Goal: Task Accomplishment & Management: Manage account settings

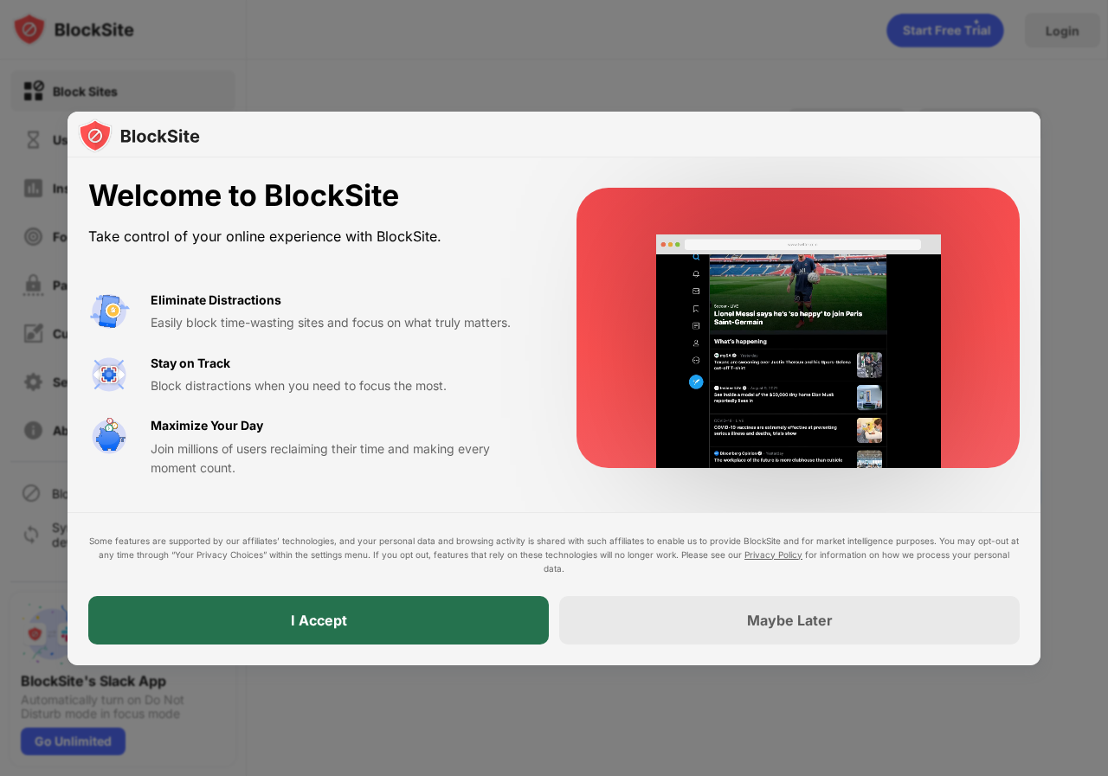
click at [233, 623] on div "I Accept" at bounding box center [318, 620] width 460 height 48
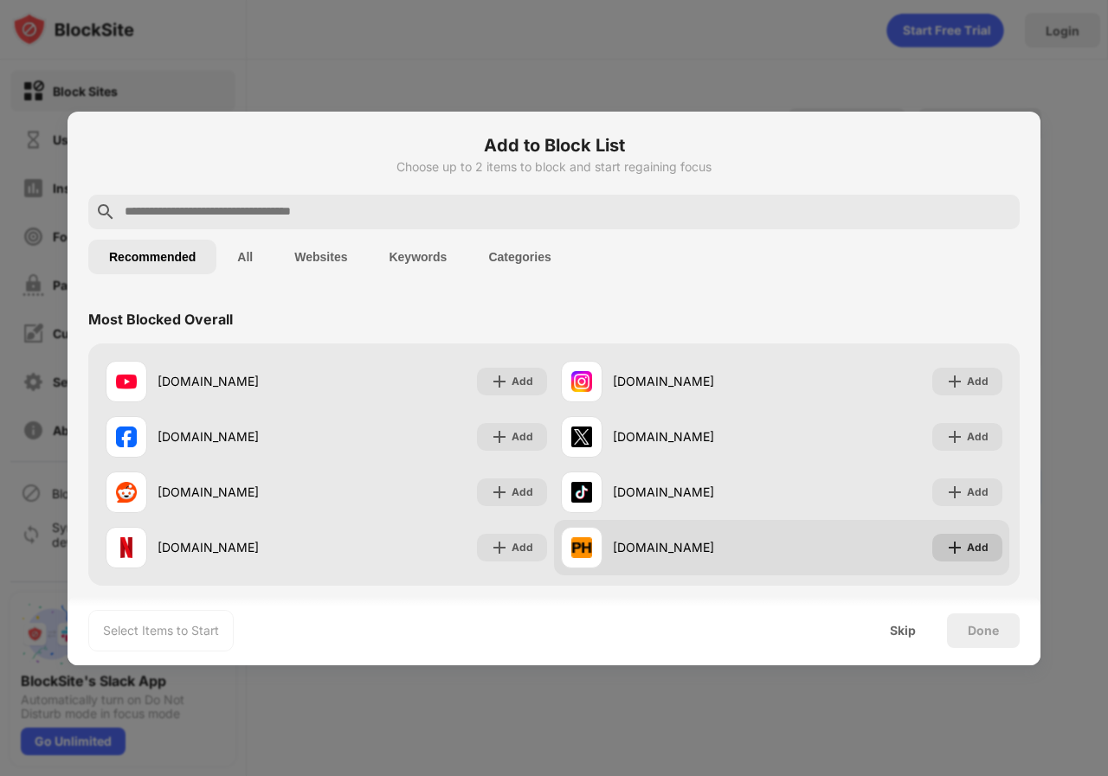
click at [960, 537] on div "Add" at bounding box center [967, 548] width 70 height 28
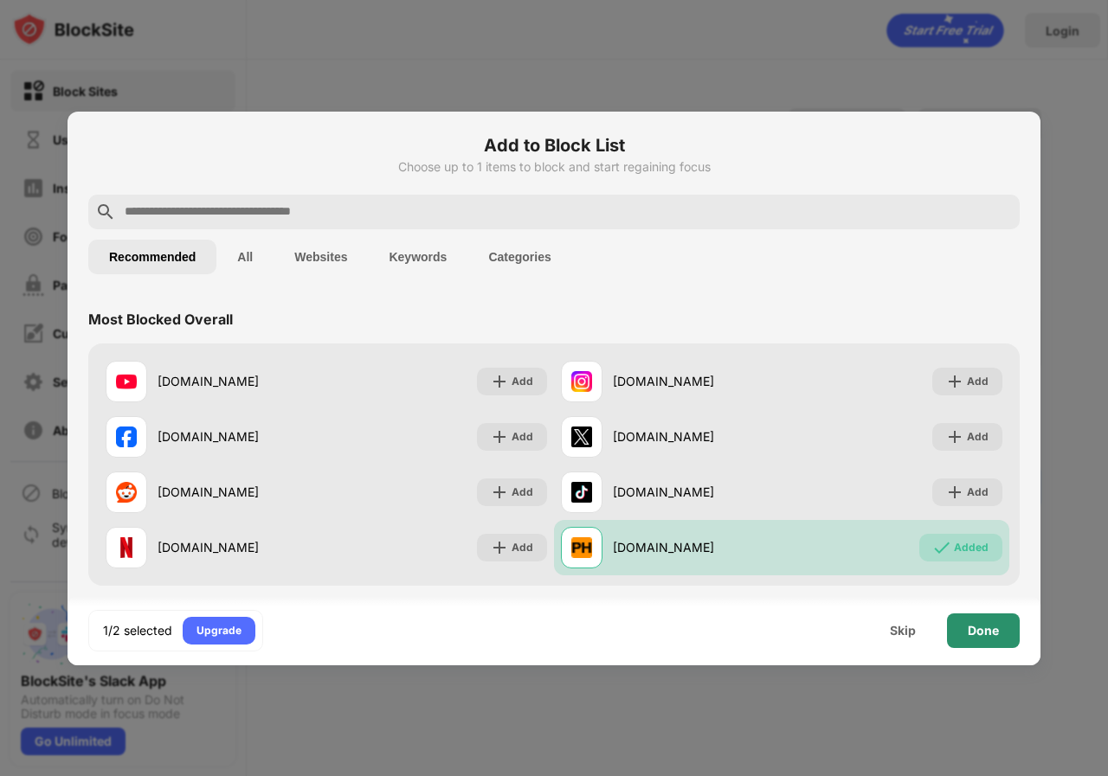
click at [1012, 633] on div "Done" at bounding box center [983, 631] width 73 height 35
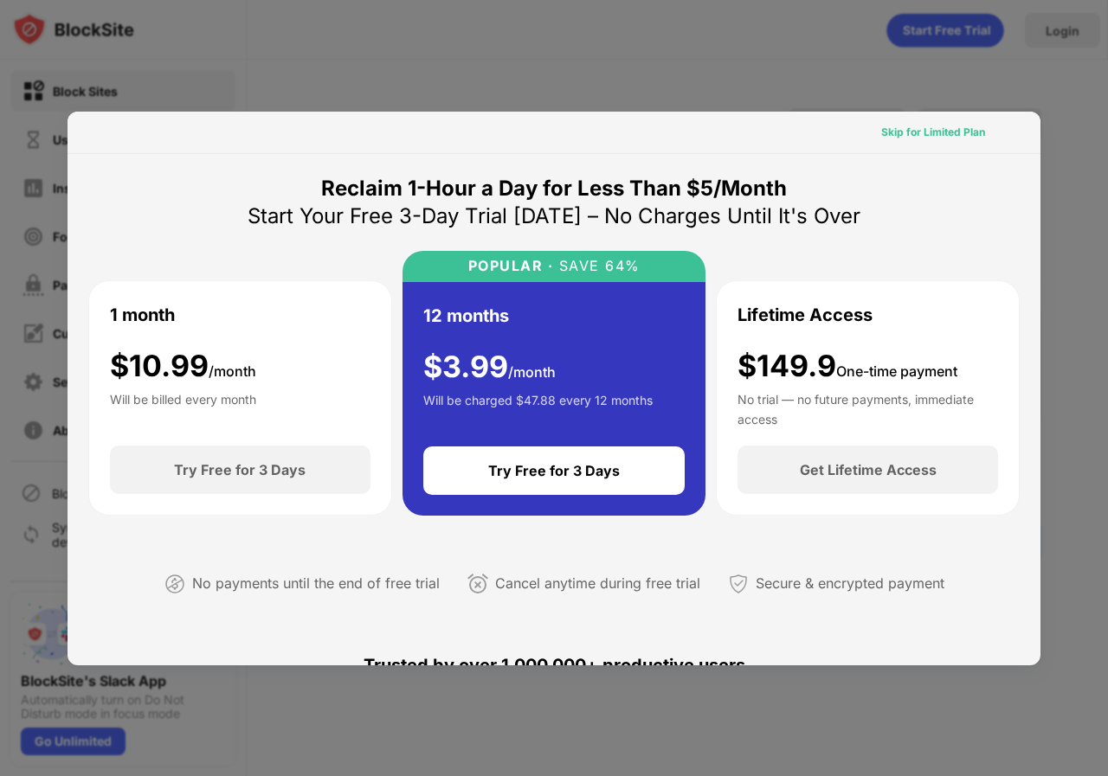
click at [928, 129] on div "Skip for Limited Plan" at bounding box center [933, 132] width 104 height 17
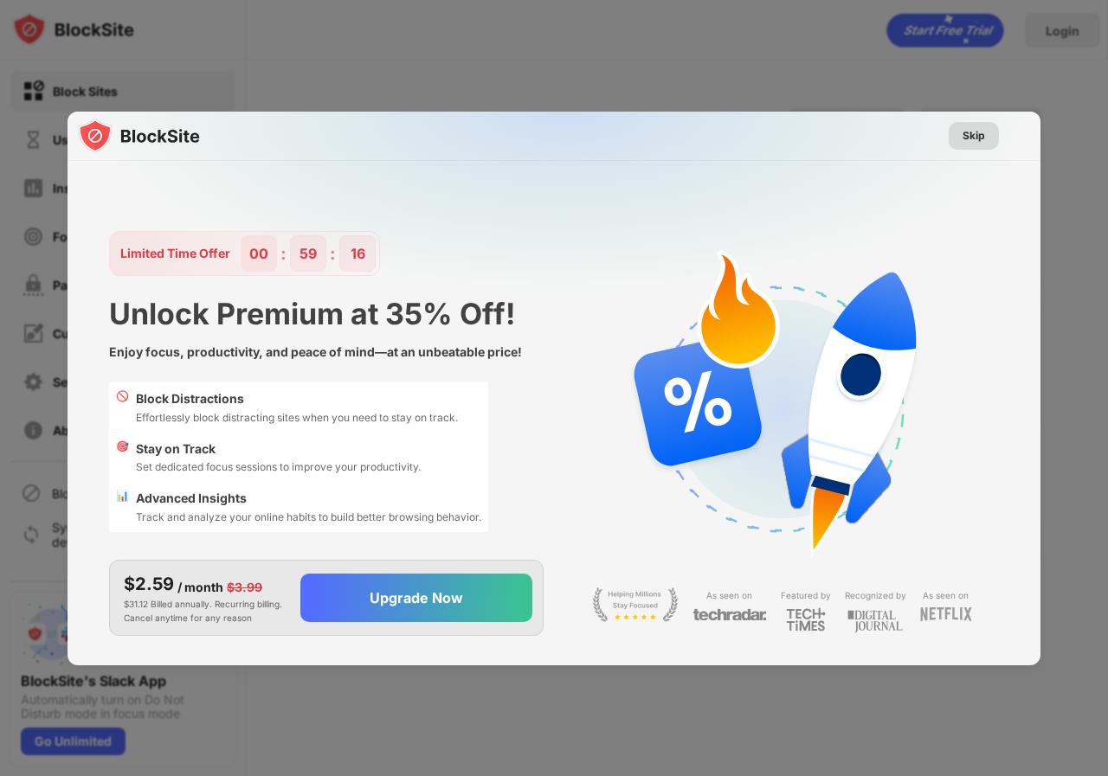
click at [962, 141] on div "Skip" at bounding box center [973, 135] width 22 height 17
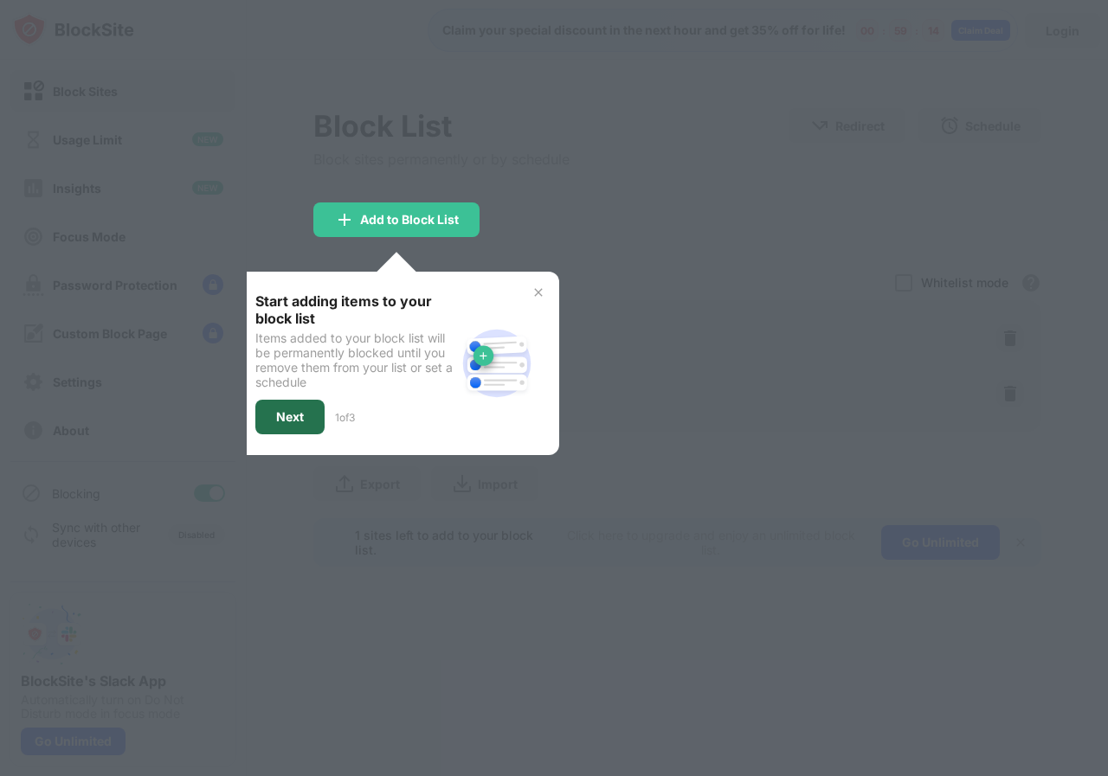
click at [318, 427] on div "Next" at bounding box center [289, 417] width 69 height 35
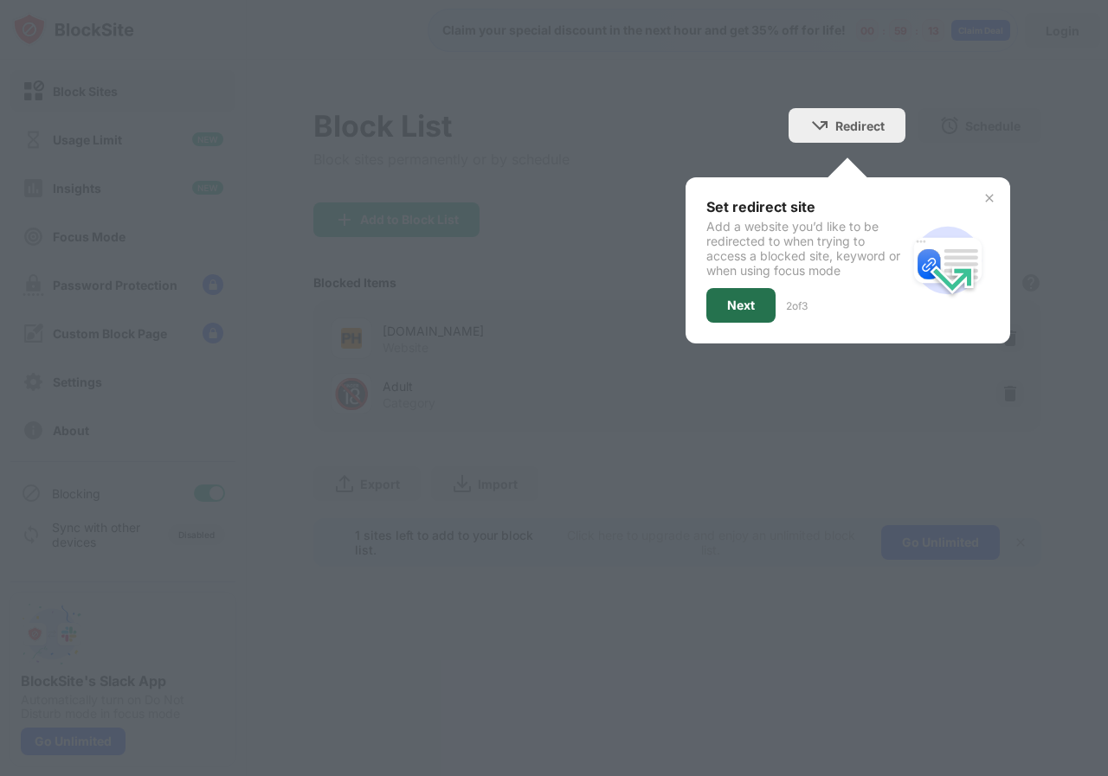
click at [736, 299] on div "Next" at bounding box center [741, 306] width 28 height 14
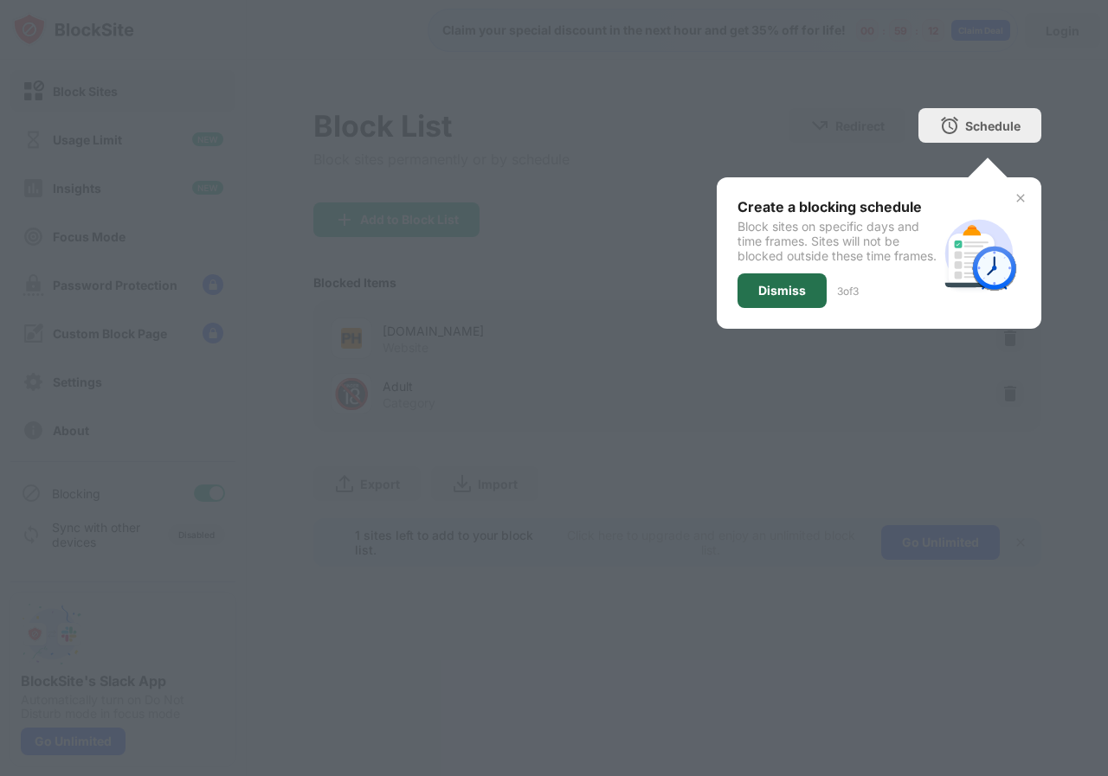
click at [799, 298] on div "Dismiss" at bounding box center [782, 291] width 48 height 14
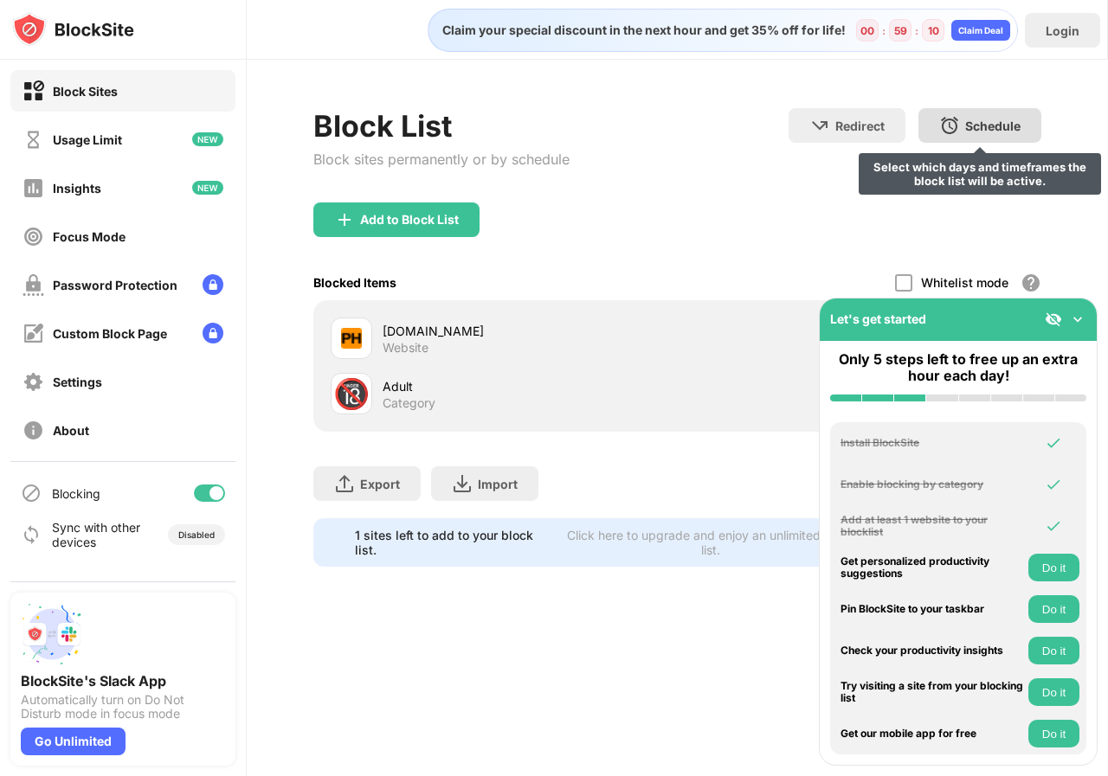
click at [979, 125] on div "Schedule" at bounding box center [992, 126] width 55 height 15
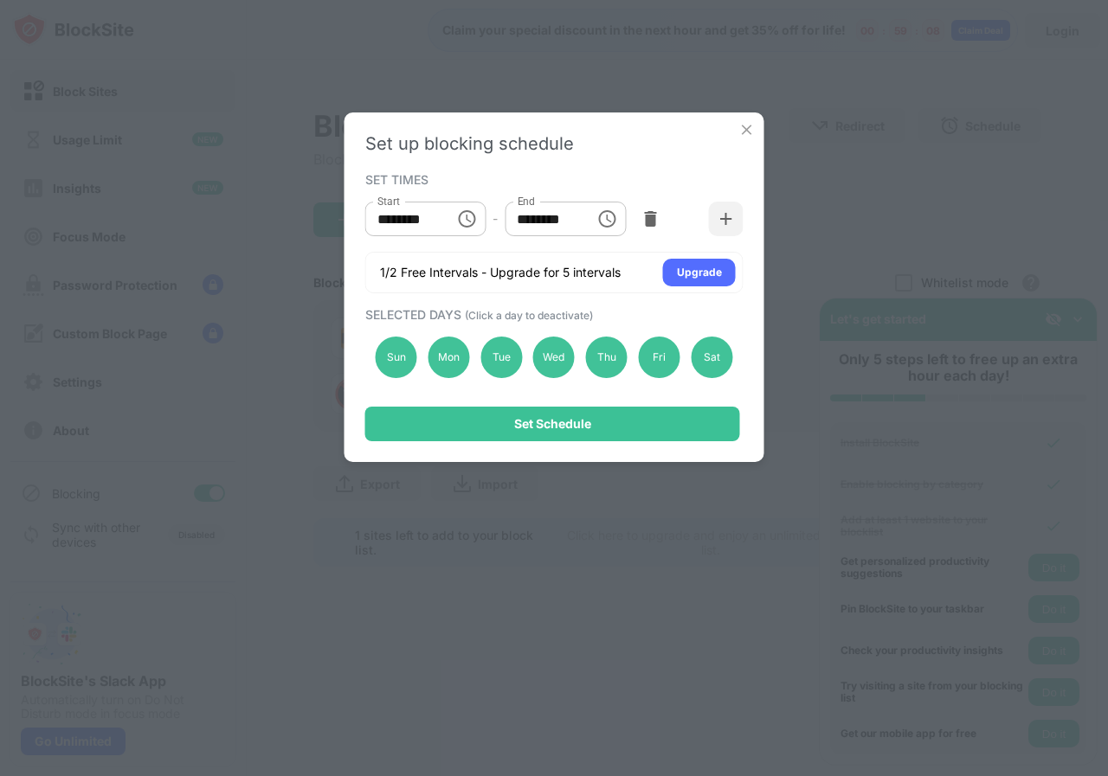
click at [748, 131] on img at bounding box center [746, 129] width 17 height 17
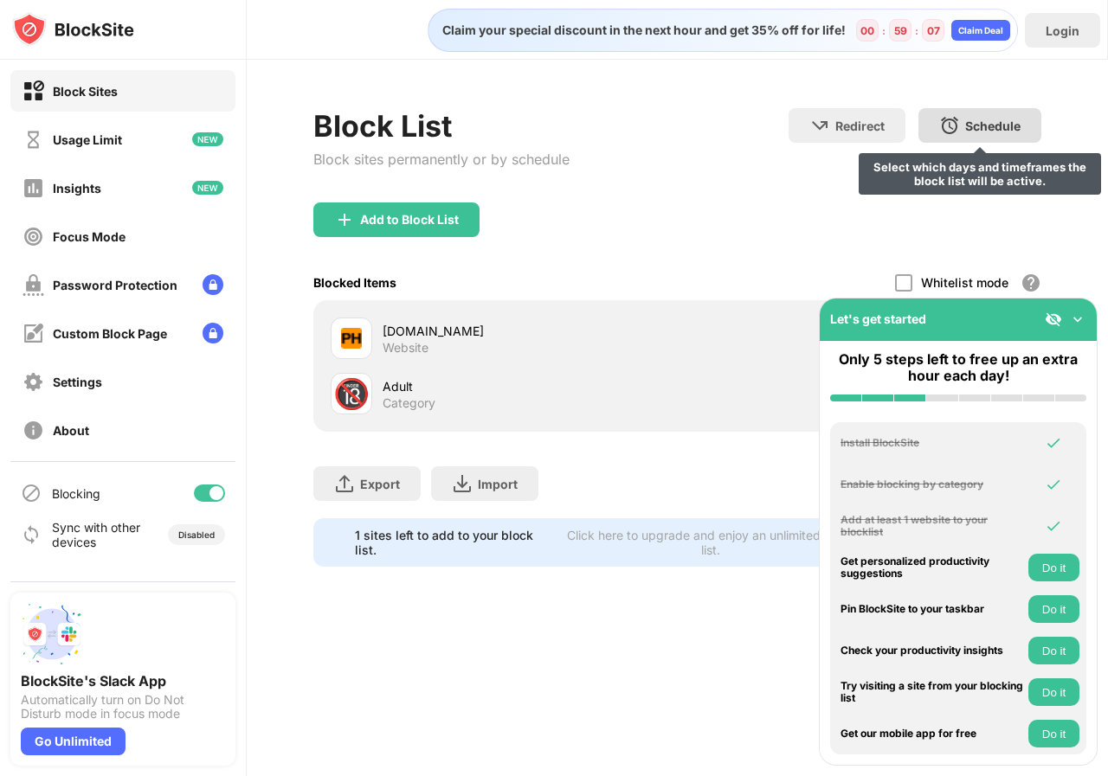
click at [955, 129] on img at bounding box center [949, 125] width 21 height 21
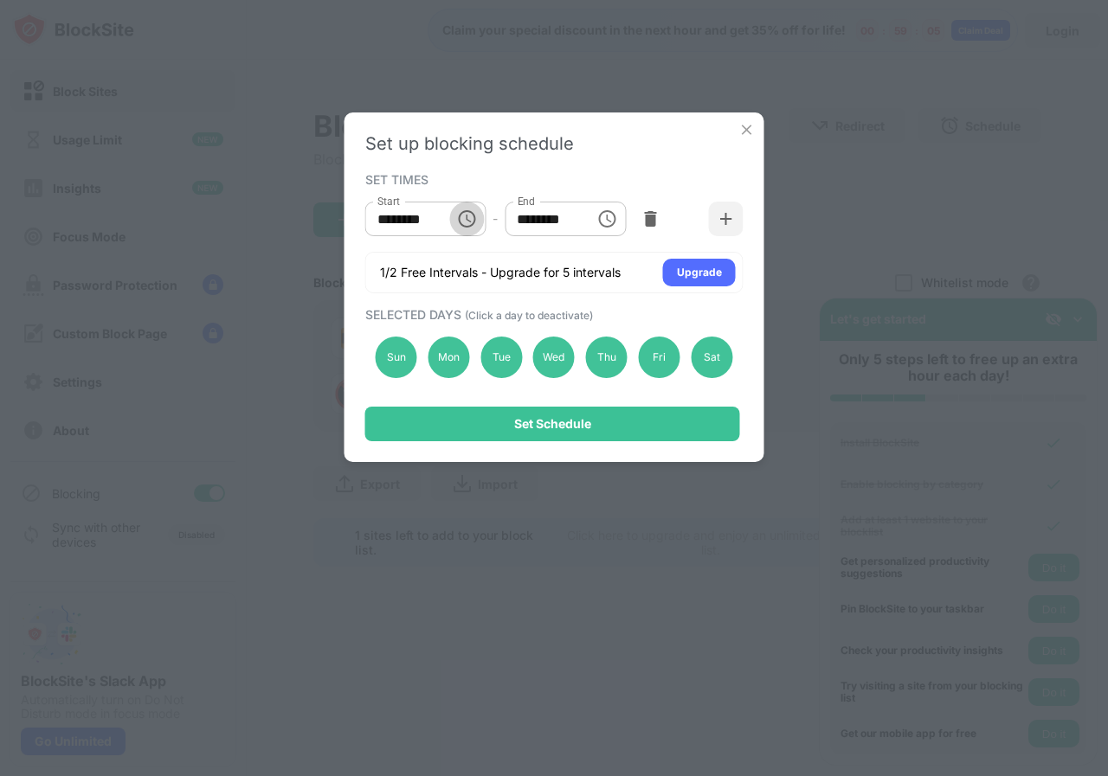
click at [471, 226] on icon "Choose time, selected time is 10:00 AM" at bounding box center [466, 218] width 17 height 17
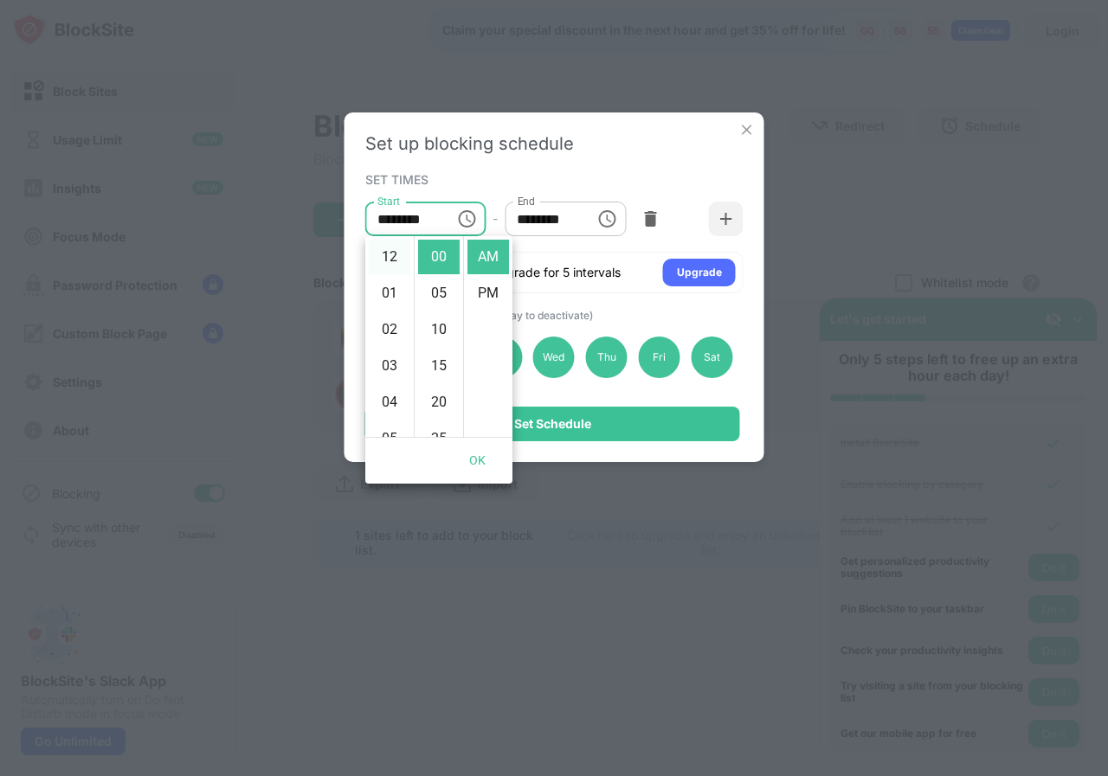
click at [389, 260] on li "12" at bounding box center [390, 257] width 42 height 35
type input "********"
click at [595, 184] on div "SET TIMES" at bounding box center [552, 179] width 374 height 14
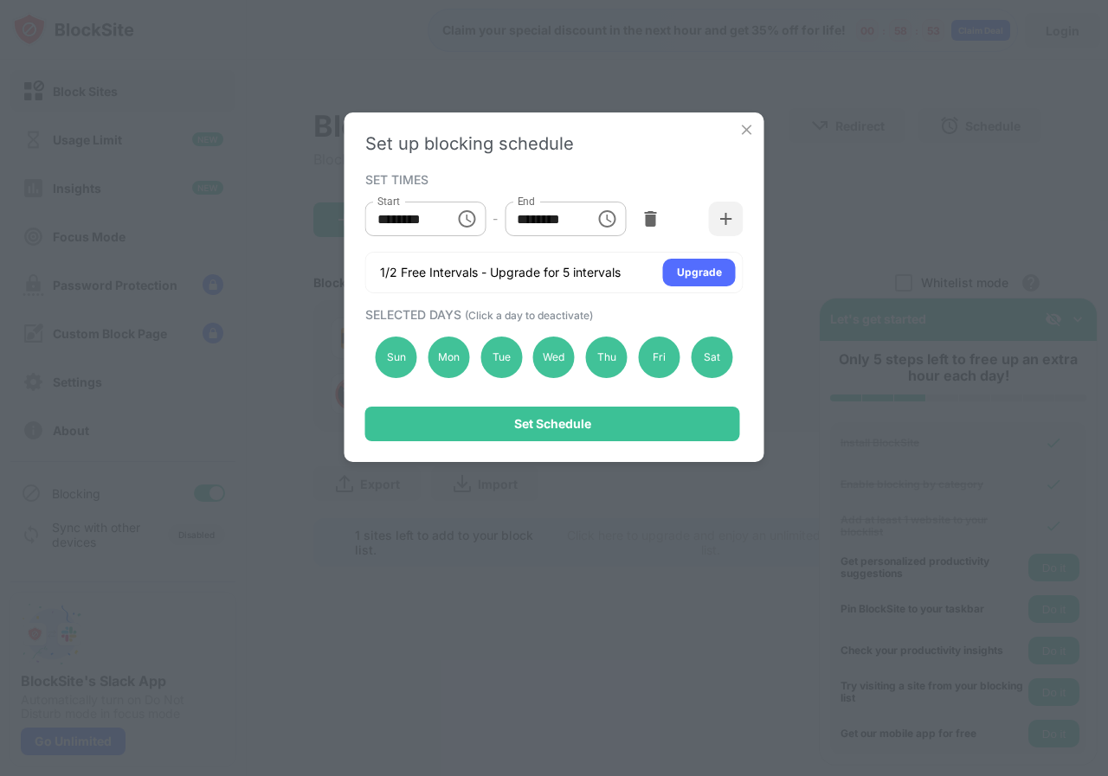
click at [590, 213] on button "Choose time, selected time is 1:00 PM" at bounding box center [606, 219] width 35 height 35
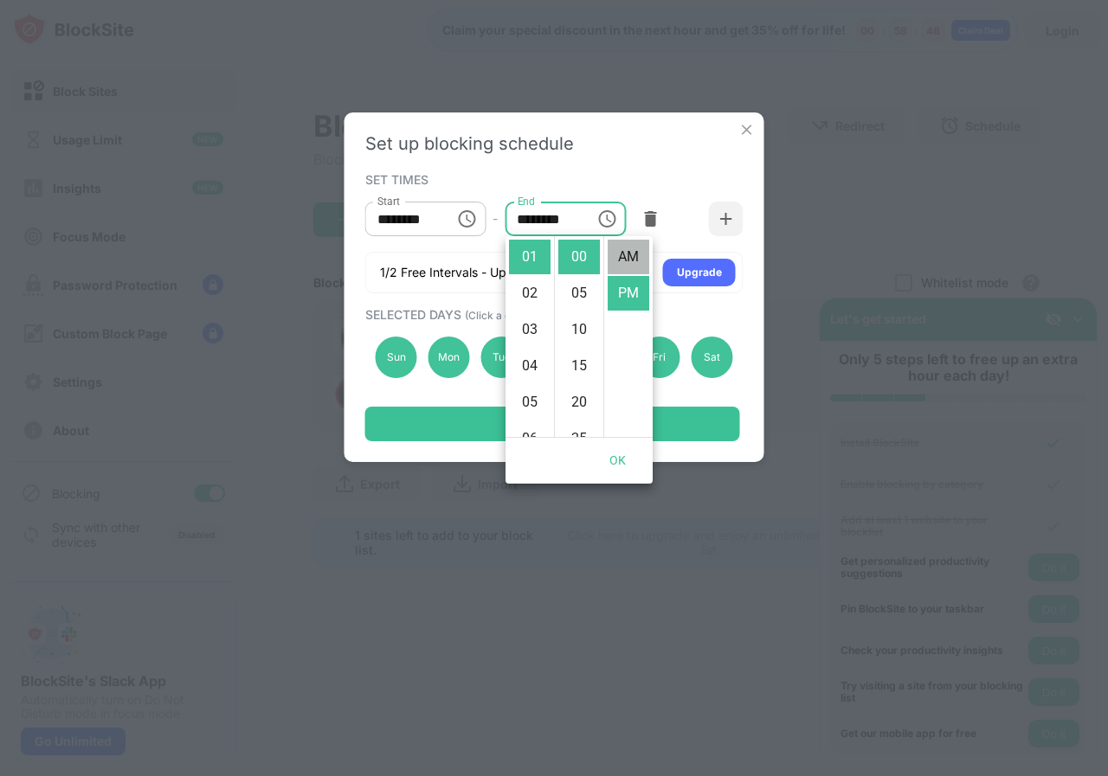
click at [623, 256] on li "AM" at bounding box center [628, 257] width 42 height 35
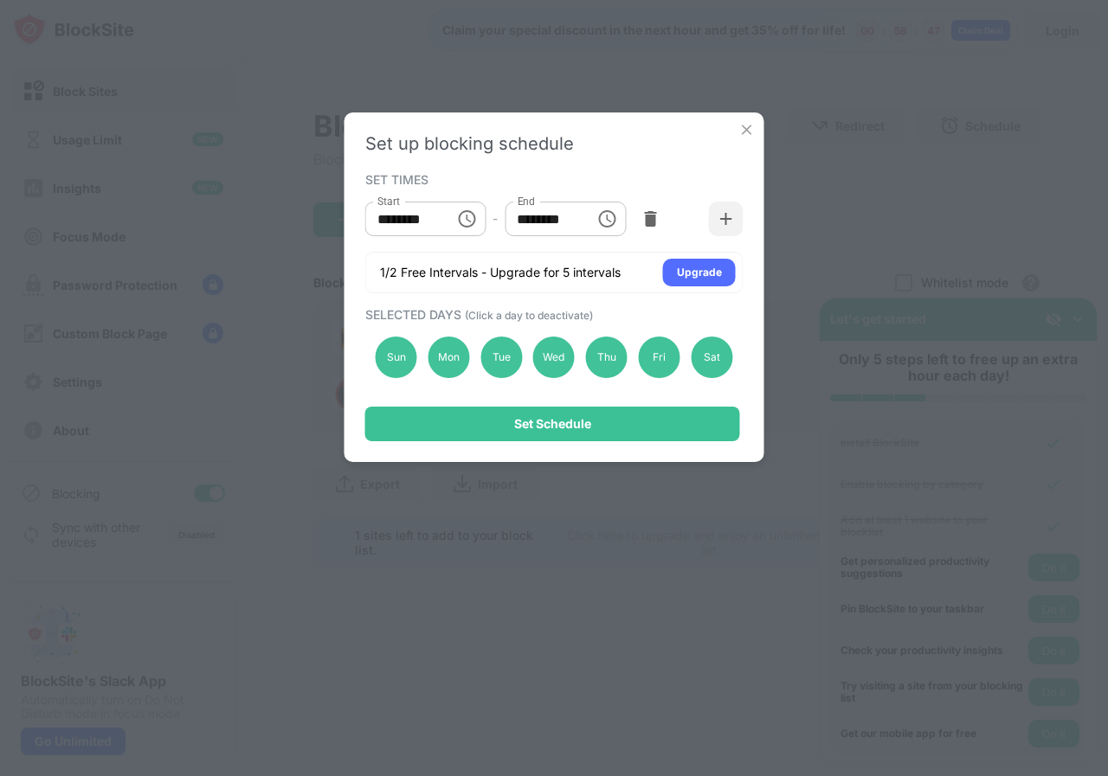
click at [568, 213] on input "********" at bounding box center [543, 219] width 78 height 35
click at [590, 221] on button "Choose time, selected time is 1:00 AM" at bounding box center [606, 219] width 35 height 35
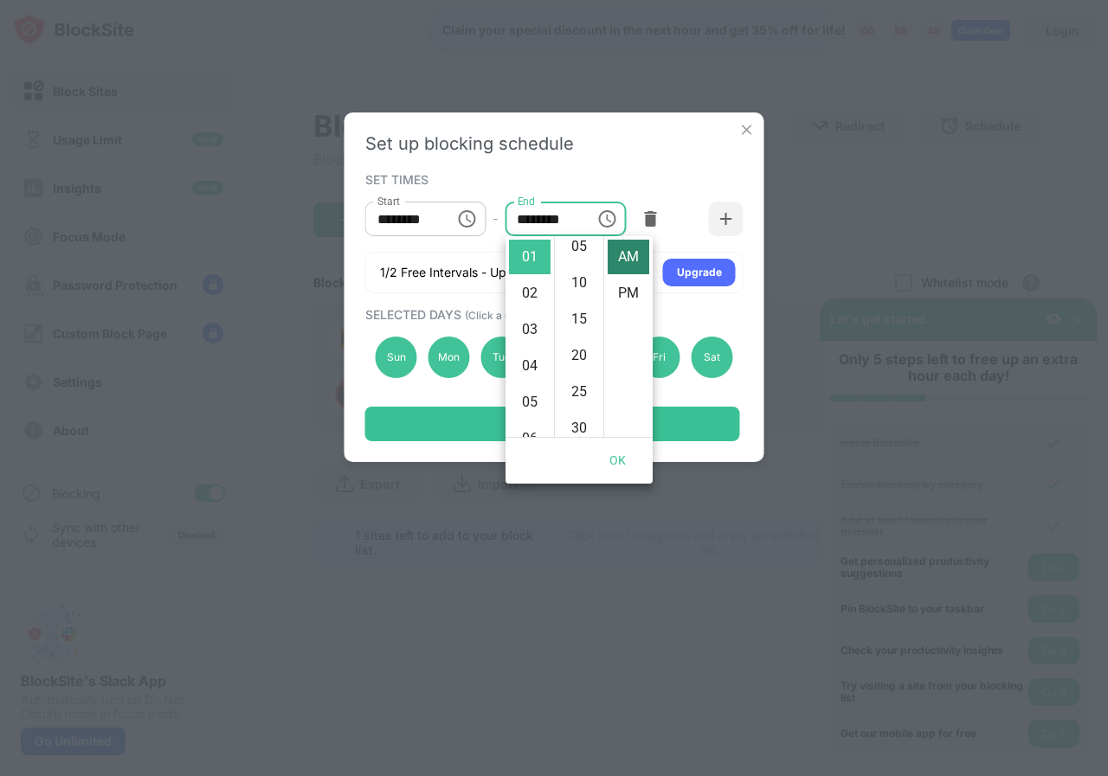
scroll to position [87, 0]
click at [622, 279] on li "PM" at bounding box center [628, 293] width 42 height 35
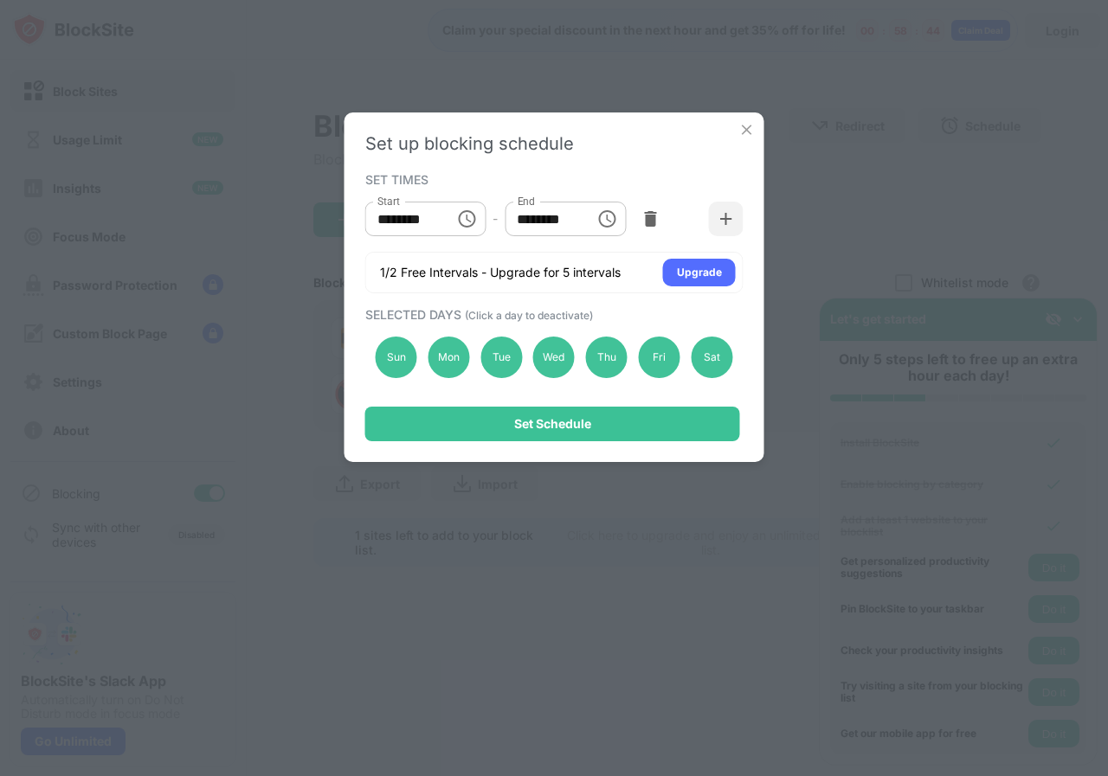
scroll to position [36, 0]
click at [612, 218] on icon "Choose time, selected time is 1:00 PM" at bounding box center [606, 219] width 21 height 21
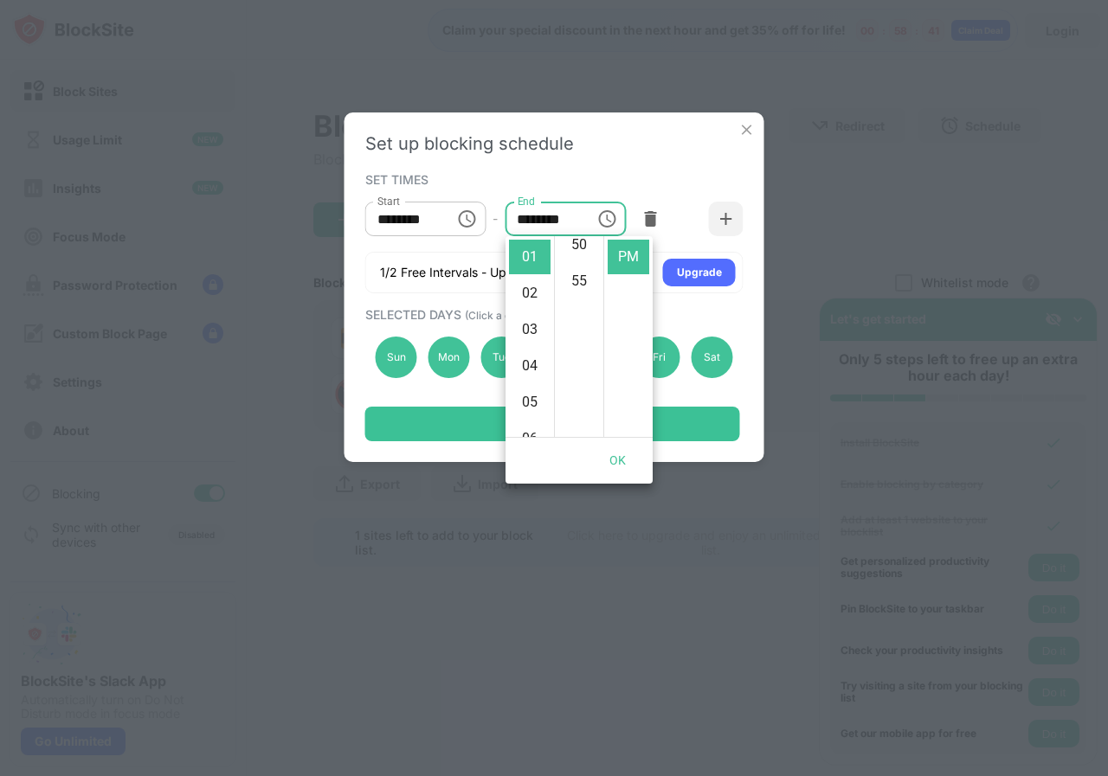
scroll to position [400, 0]
click at [575, 258] on li "55" at bounding box center [579, 257] width 42 height 35
click at [524, 263] on li "11" at bounding box center [530, 257] width 42 height 35
type input "********"
click at [623, 457] on button "OK" at bounding box center [617, 461] width 55 height 32
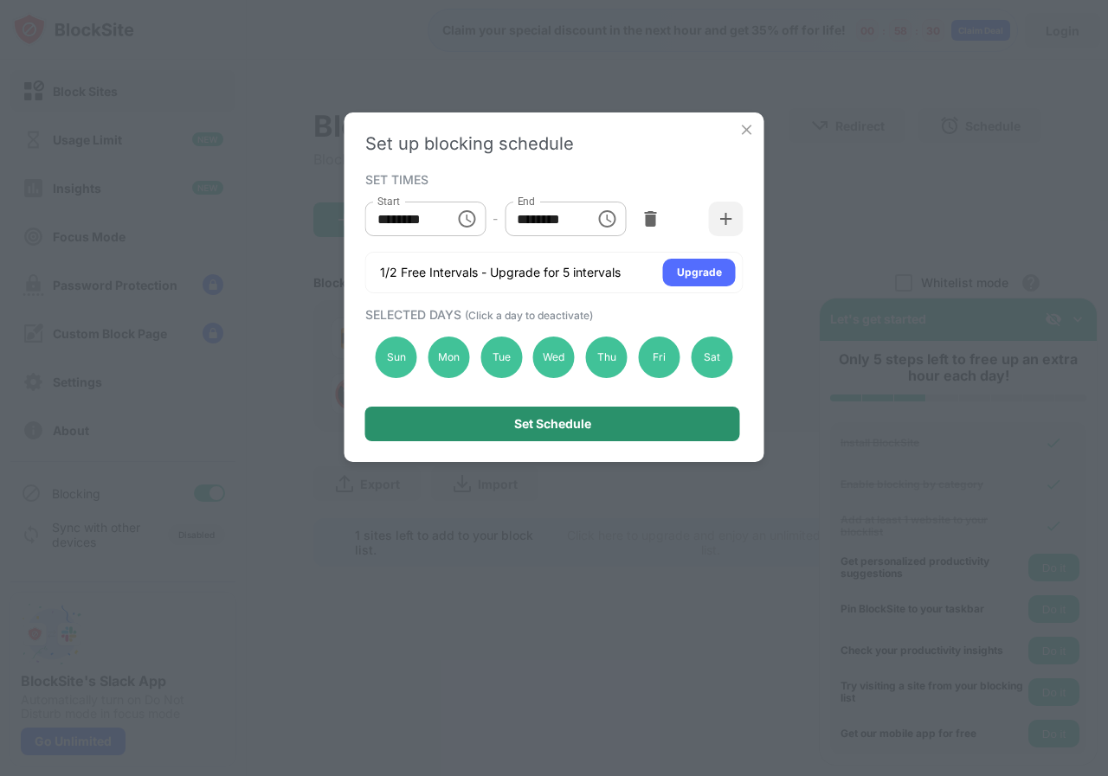
click at [636, 422] on div "Set Schedule" at bounding box center [552, 424] width 375 height 35
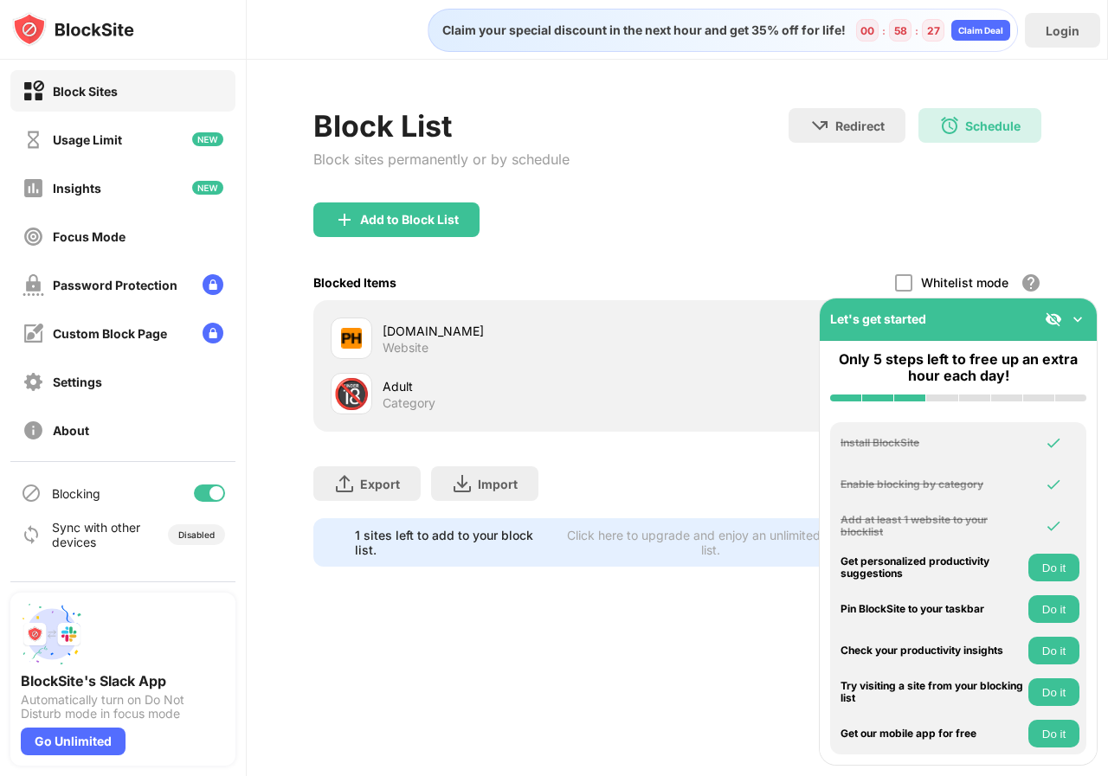
click at [1076, 313] on img at bounding box center [1077, 319] width 17 height 17
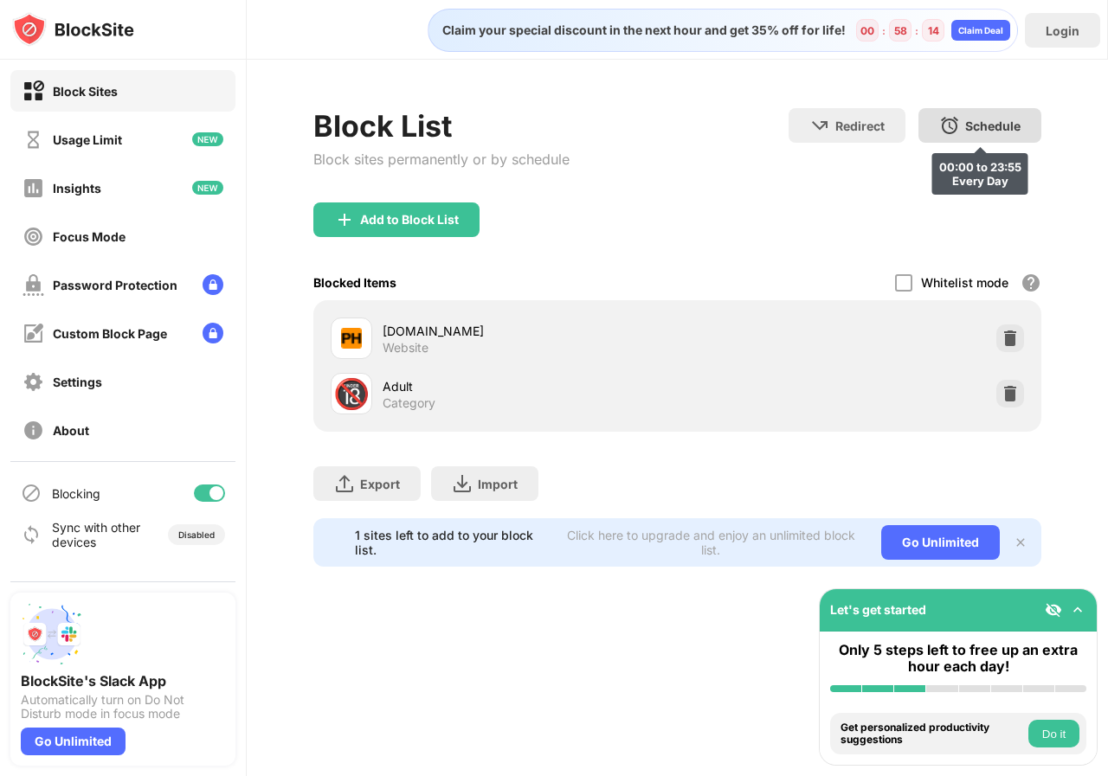
click at [1010, 119] on div "Schedule" at bounding box center [992, 126] width 55 height 15
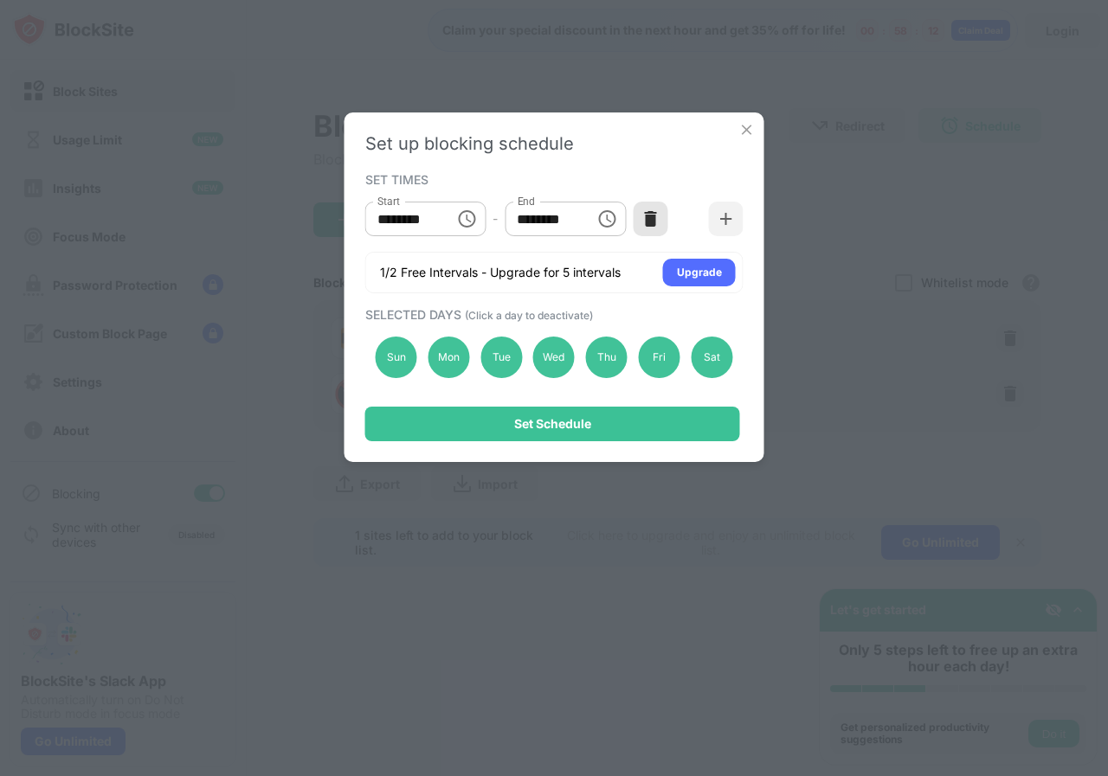
click at [640, 209] on div at bounding box center [650, 219] width 35 height 35
